Goal: Transaction & Acquisition: Download file/media

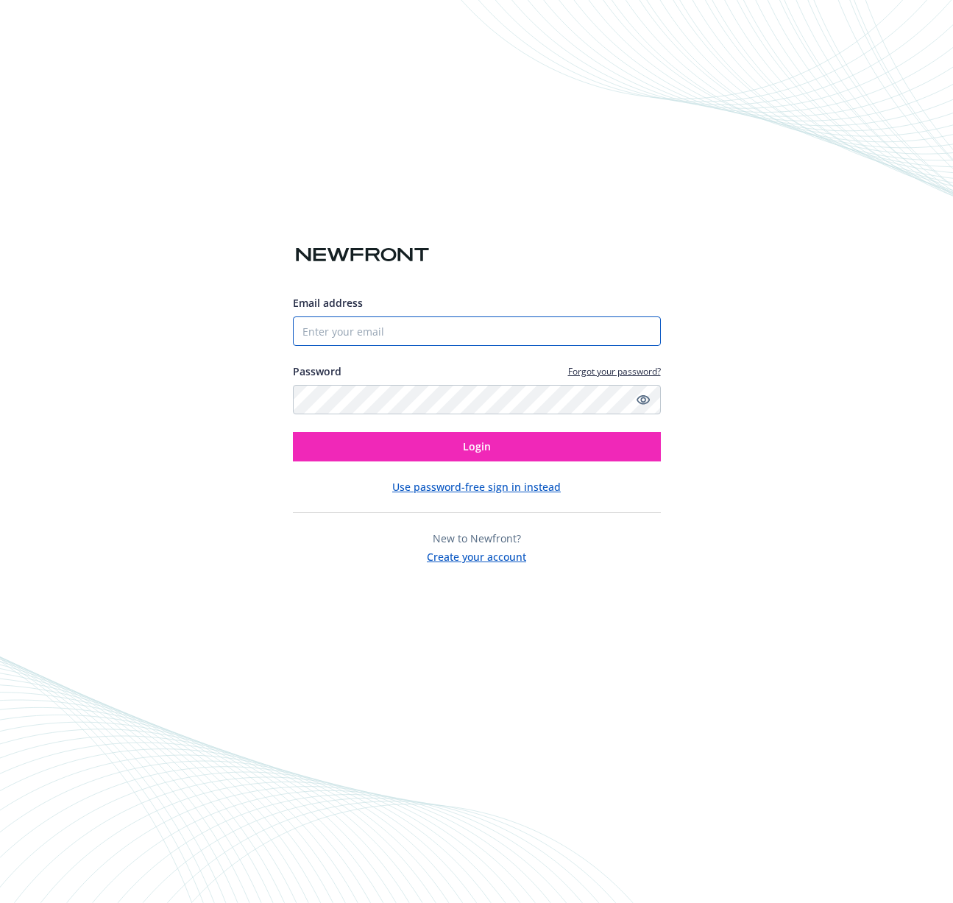
type input "michael@aerospike.com"
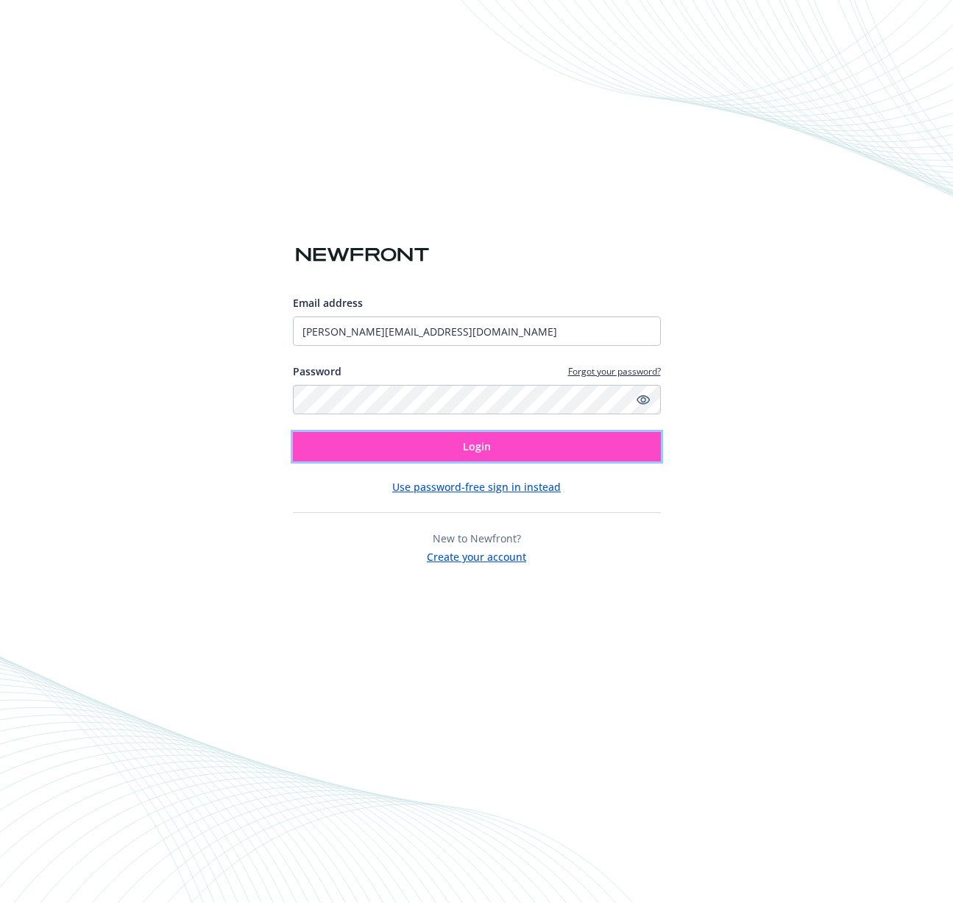
click at [469, 441] on span "Login" at bounding box center [477, 446] width 28 height 14
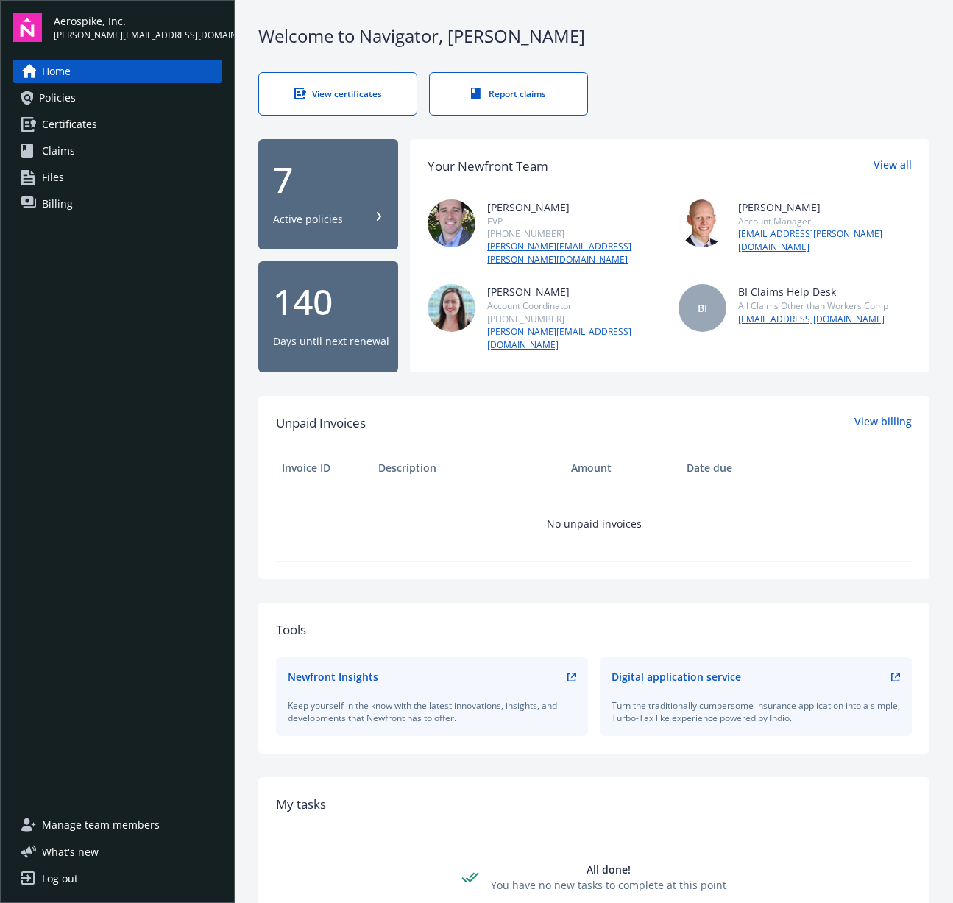
click at [112, 95] on link "Policies" at bounding box center [118, 98] width 210 height 24
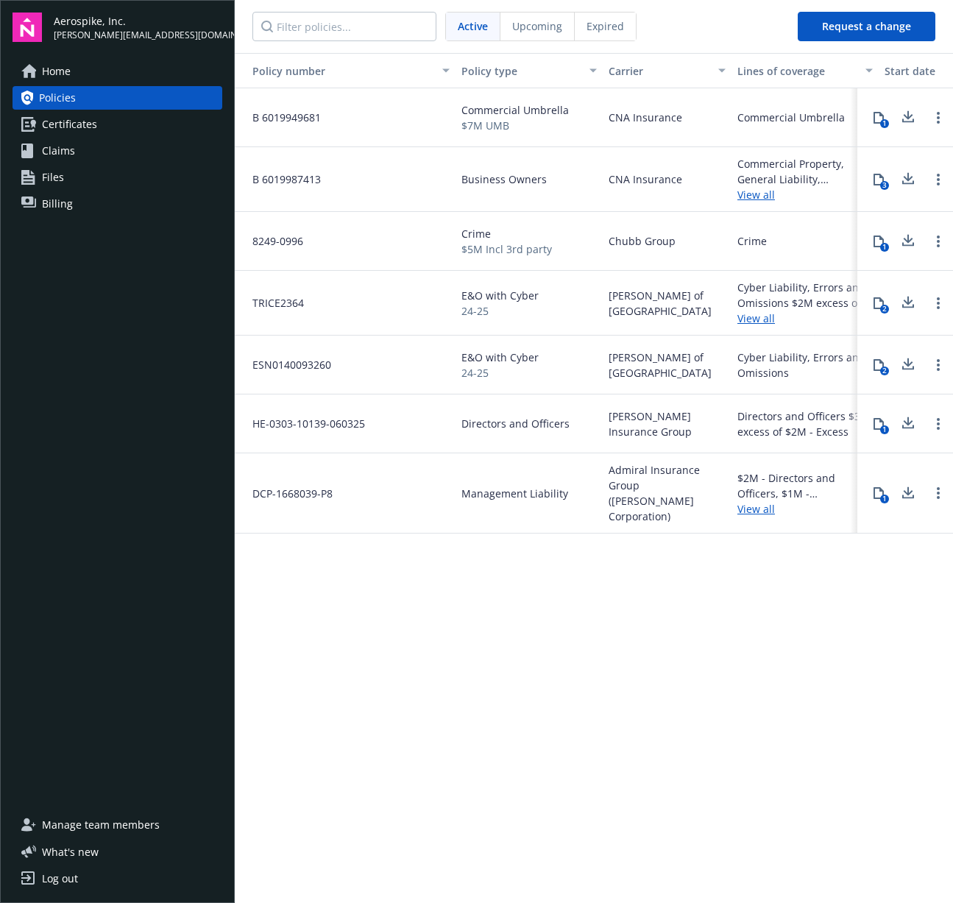
click at [909, 118] on icon at bounding box center [909, 114] width 10 height 9
click at [911, 184] on icon at bounding box center [908, 179] width 18 height 18
click at [909, 238] on icon at bounding box center [908, 241] width 18 height 18
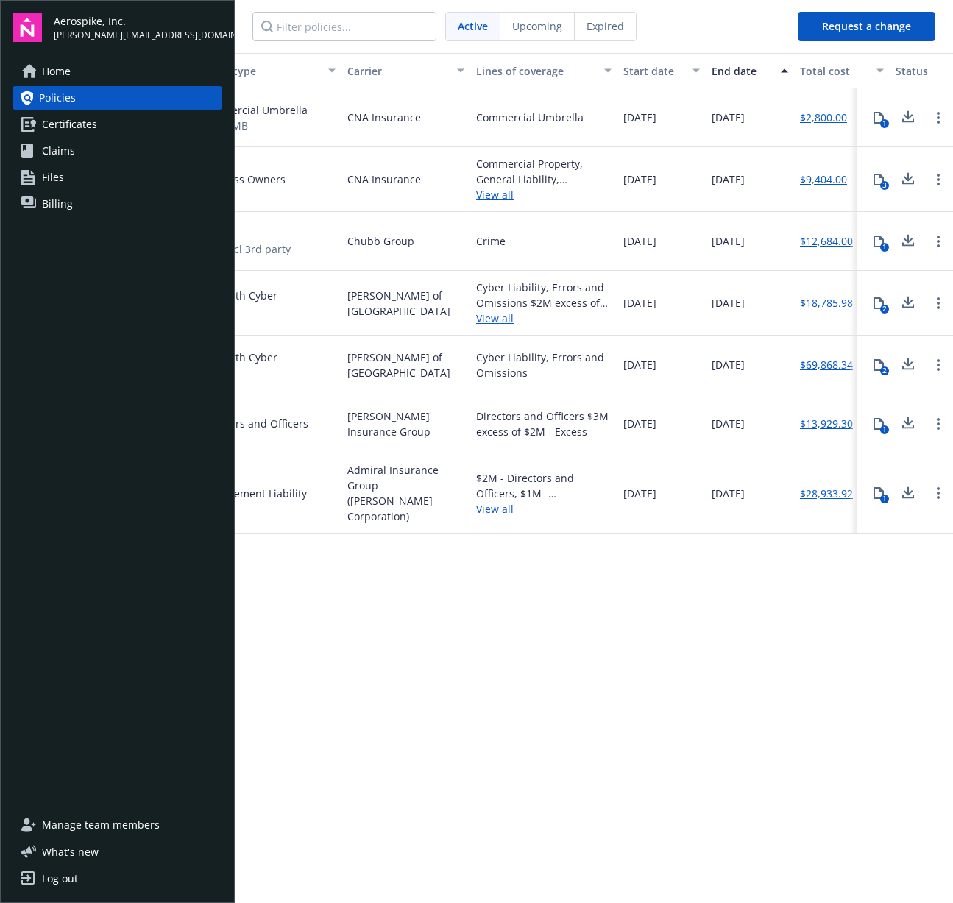
scroll to position [0, 269]
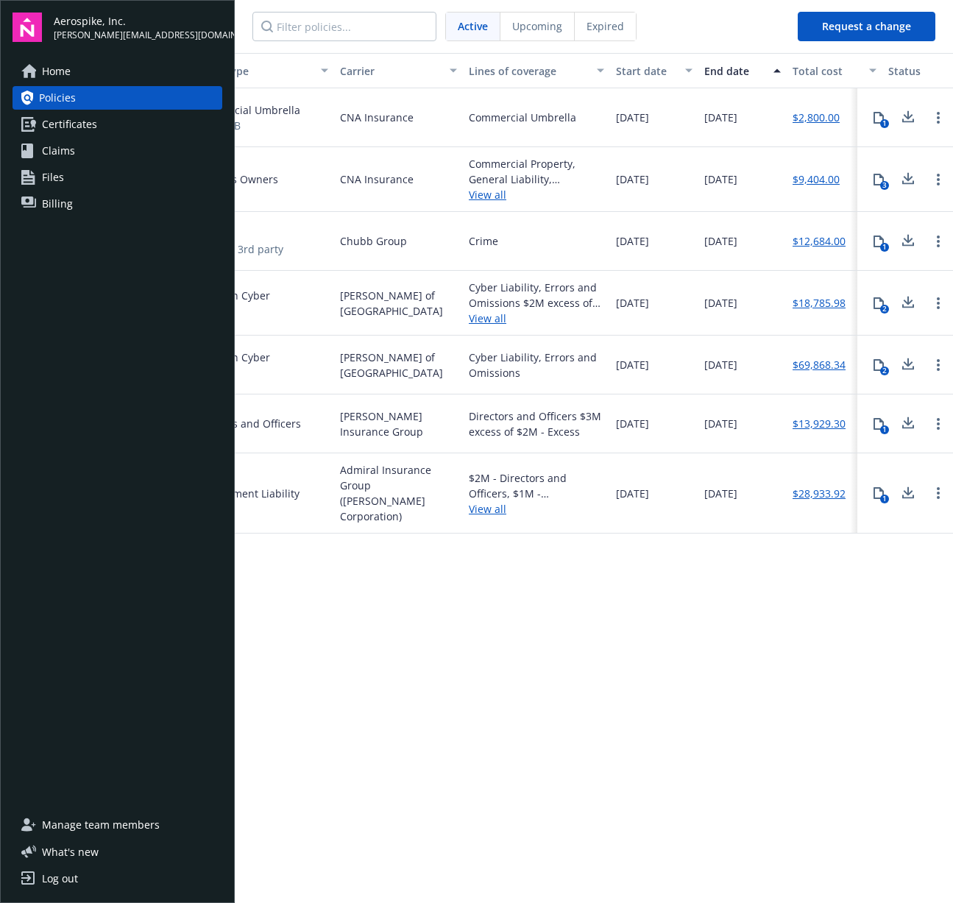
click at [911, 304] on icon at bounding box center [908, 303] width 18 height 18
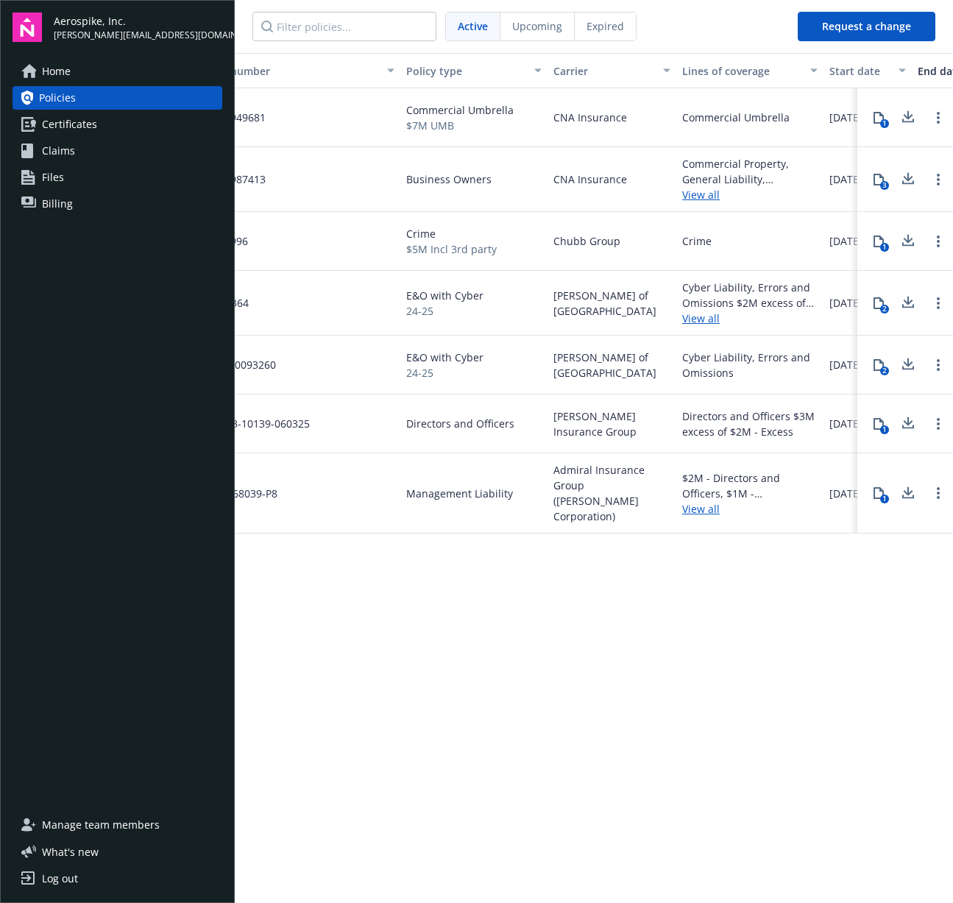
scroll to position [0, 0]
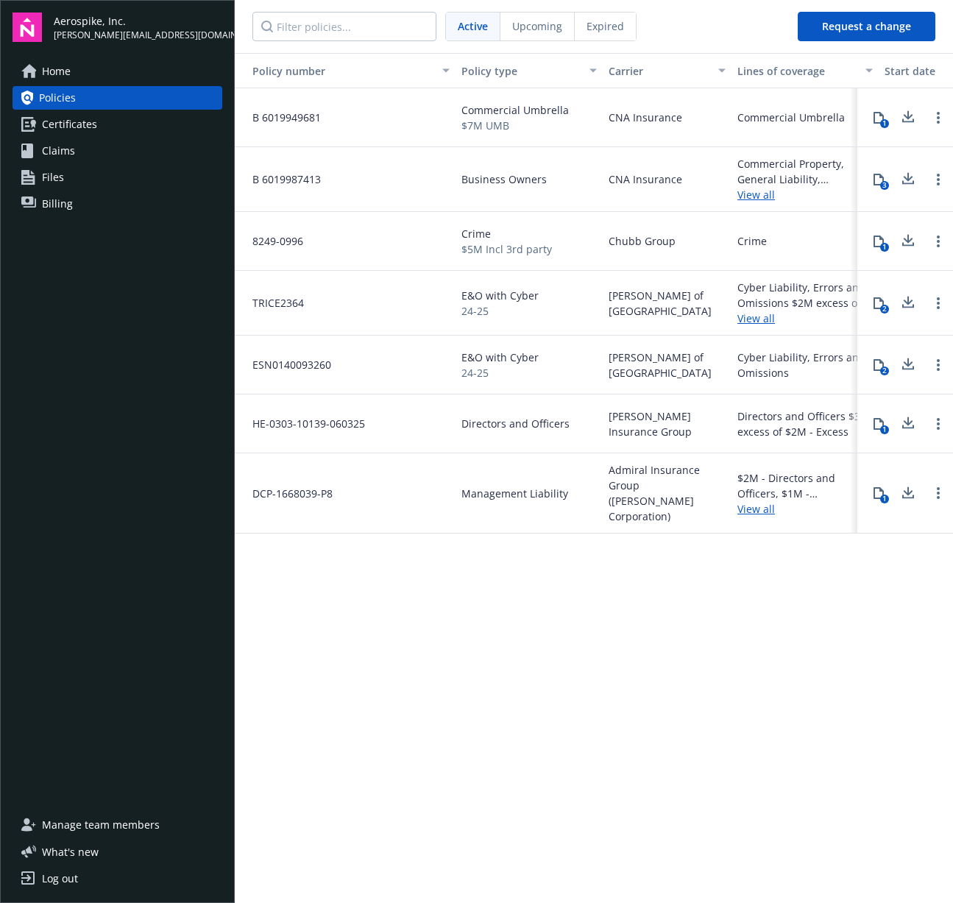
click at [911, 365] on icon at bounding box center [908, 364] width 18 height 18
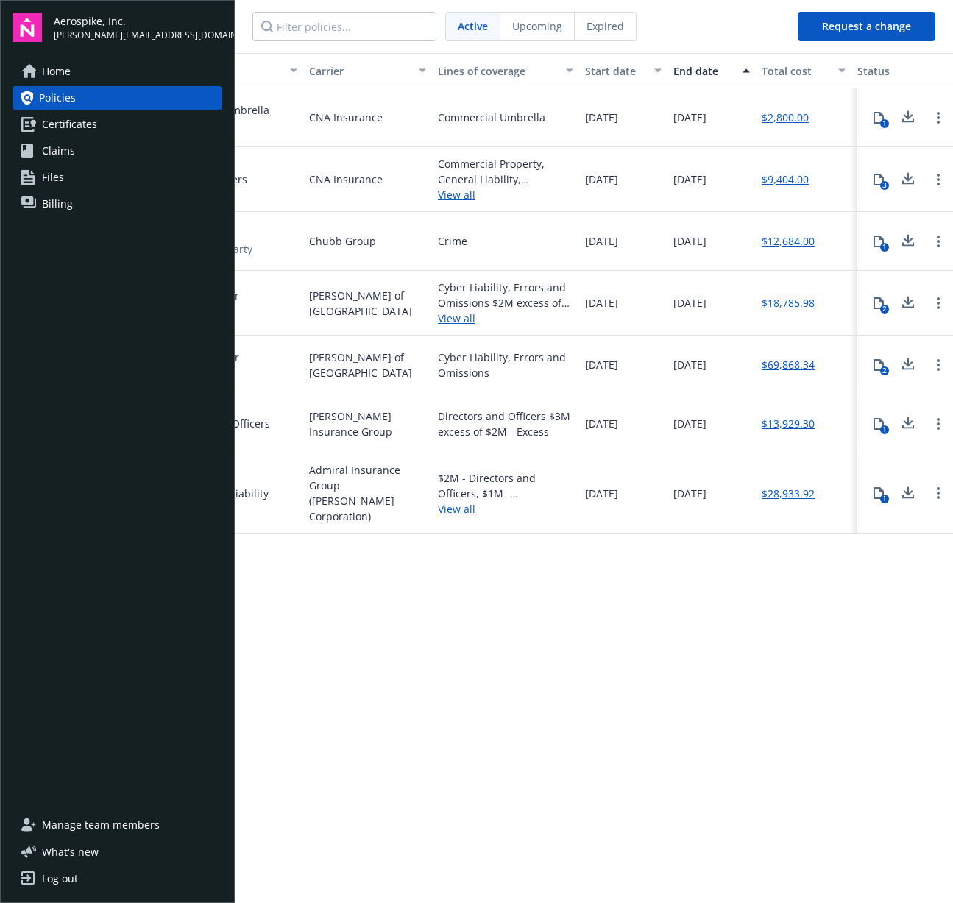
scroll to position [0, 305]
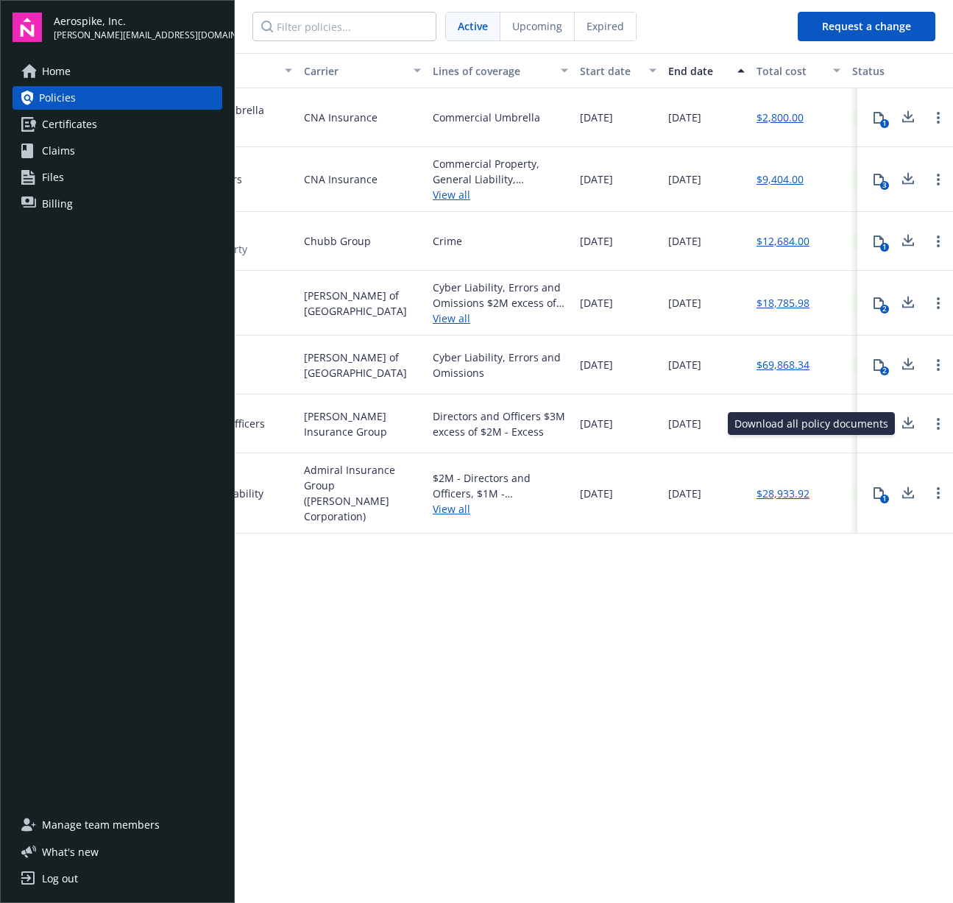
click at [909, 425] on icon at bounding box center [908, 423] width 18 height 18
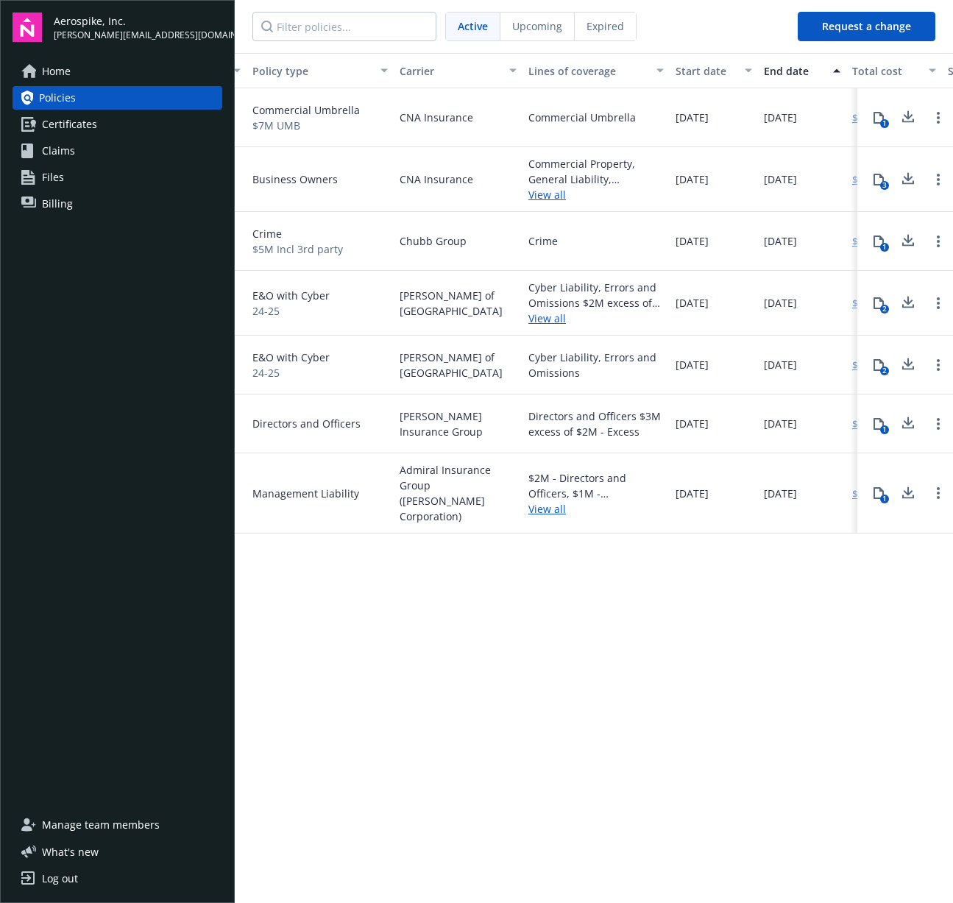
scroll to position [0, 64]
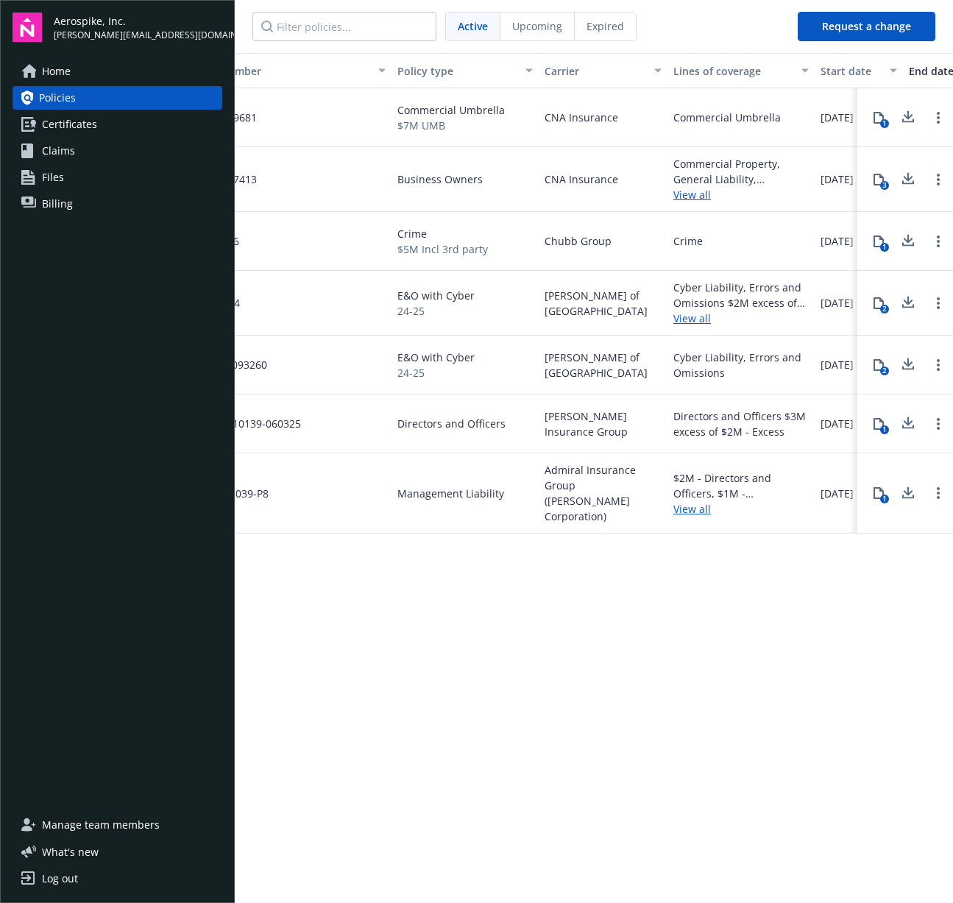
click at [905, 493] on icon at bounding box center [908, 493] width 18 height 18
